Goal: Find specific page/section: Find specific page/section

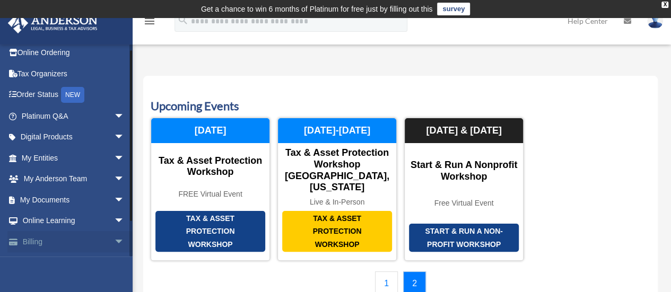
scroll to position [44, 0]
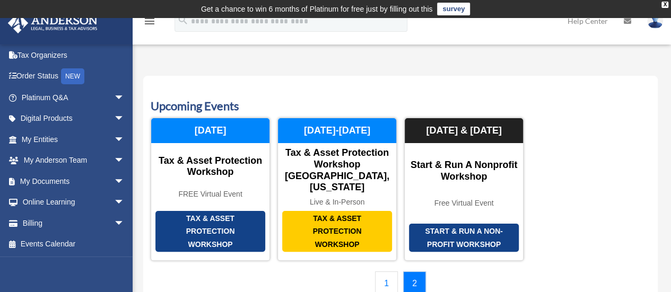
click at [70, 263] on div "[PERSON_NAME][EMAIL_ADDRESS][DOMAIN_NAME] Sign Out [PERSON_NAME][EMAIL_ADDRESS]…" at bounding box center [66, 190] width 133 height 292
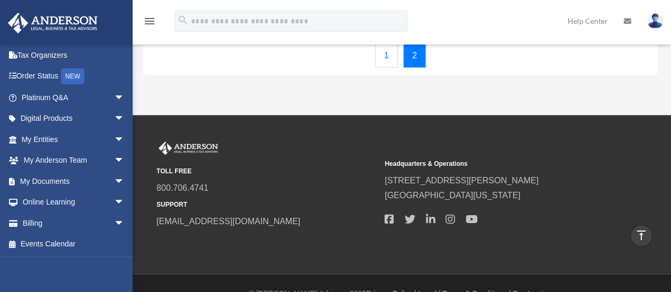
scroll to position [237, 0]
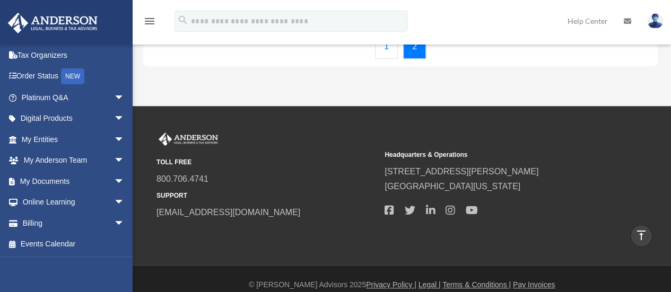
click at [59, 263] on div "[PERSON_NAME][EMAIL_ADDRESS][DOMAIN_NAME] Sign Out [PERSON_NAME][EMAIL_ADDRESS]…" at bounding box center [66, 190] width 133 height 292
click at [61, 260] on div "[PERSON_NAME][EMAIL_ADDRESS][DOMAIN_NAME] Sign Out [PERSON_NAME][EMAIL_ADDRESS]…" at bounding box center [66, 190] width 133 height 292
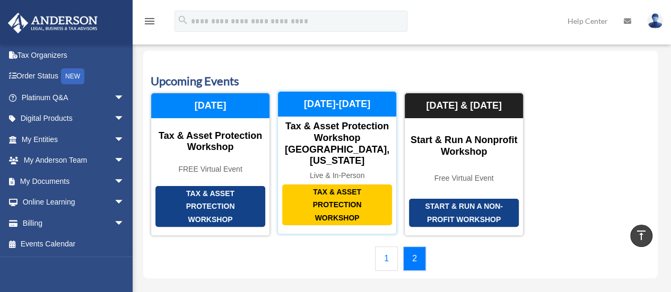
scroll to position [0, 0]
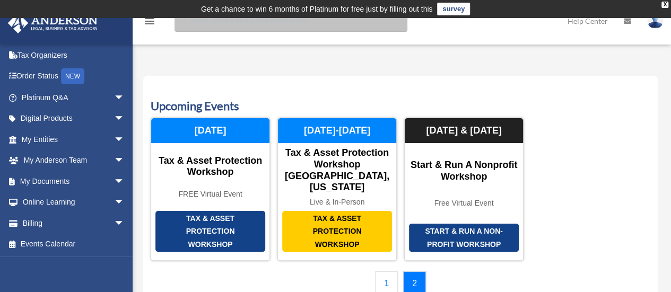
click at [216, 25] on input "search" at bounding box center [291, 21] width 233 height 21
type input "*******"
drag, startPoint x: 221, startPoint y: 23, endPoint x: 188, endPoint y: 27, distance: 33.7
click at [188, 27] on input "*******" at bounding box center [291, 21] width 233 height 21
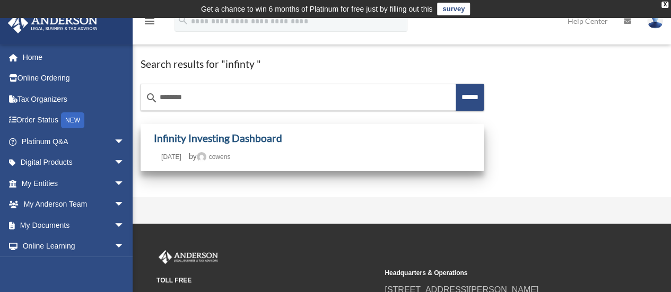
click at [235, 141] on link "Infinity Investing Dashboard" at bounding box center [218, 138] width 128 height 12
